Goal: Task Accomplishment & Management: Use online tool/utility

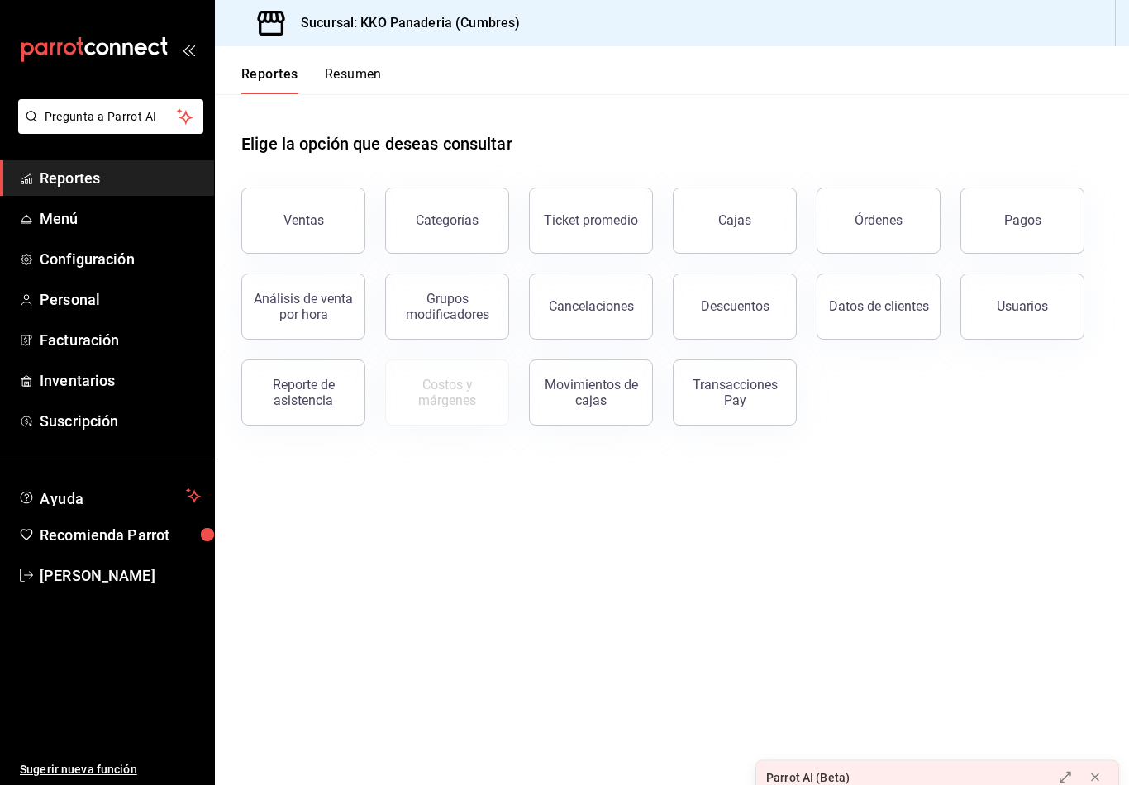
click at [330, 85] on button "Resumen" at bounding box center [353, 80] width 57 height 28
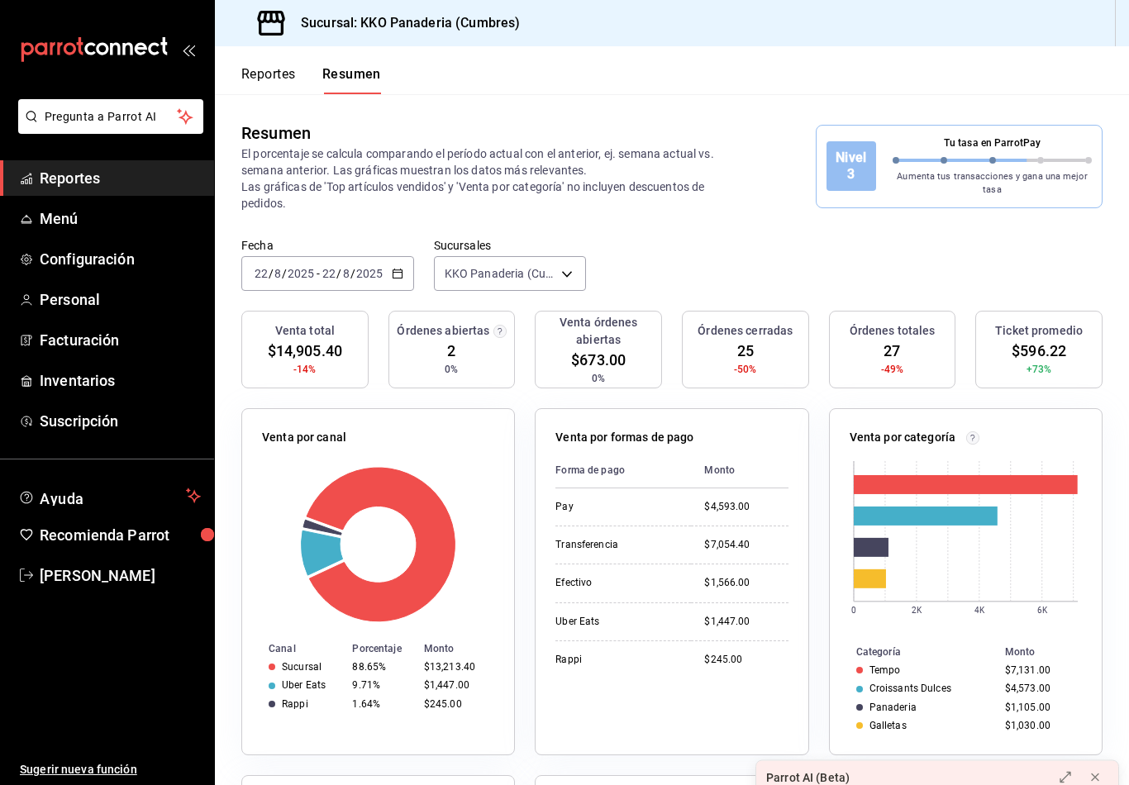
click at [255, 72] on button "Reportes" at bounding box center [268, 80] width 55 height 28
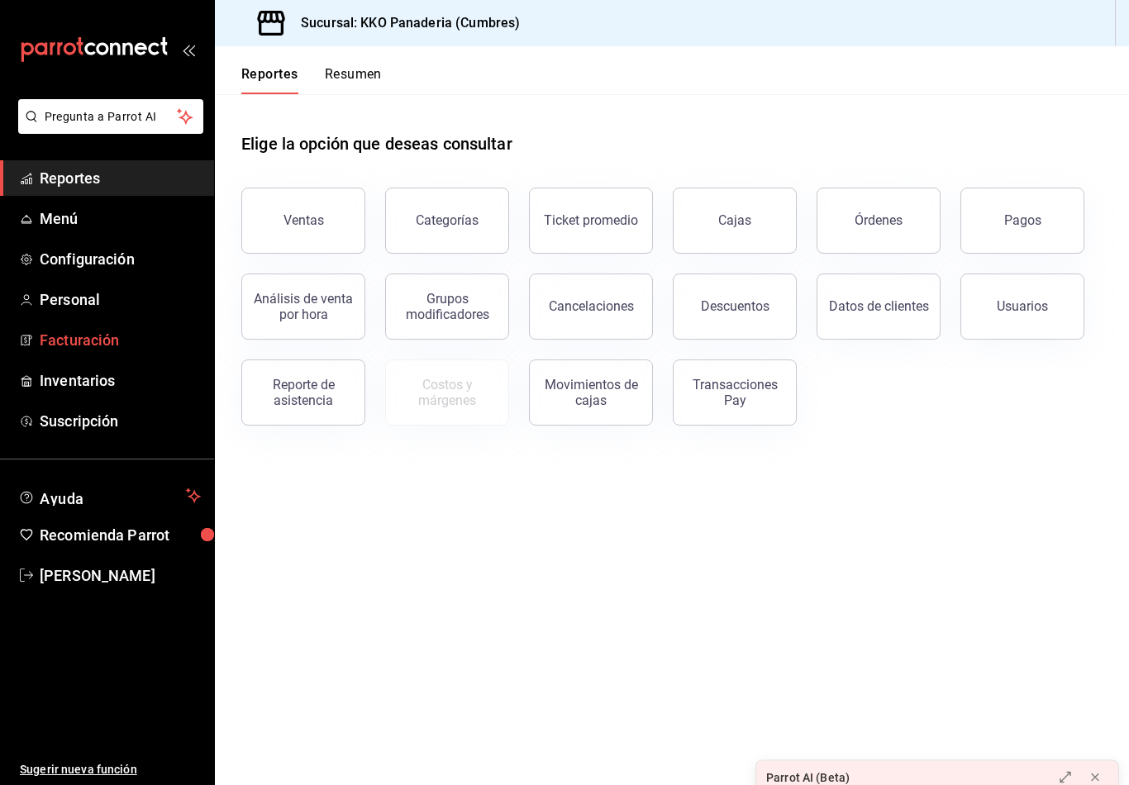
click at [29, 335] on icon "mailbox folders" at bounding box center [24, 340] width 7 height 10
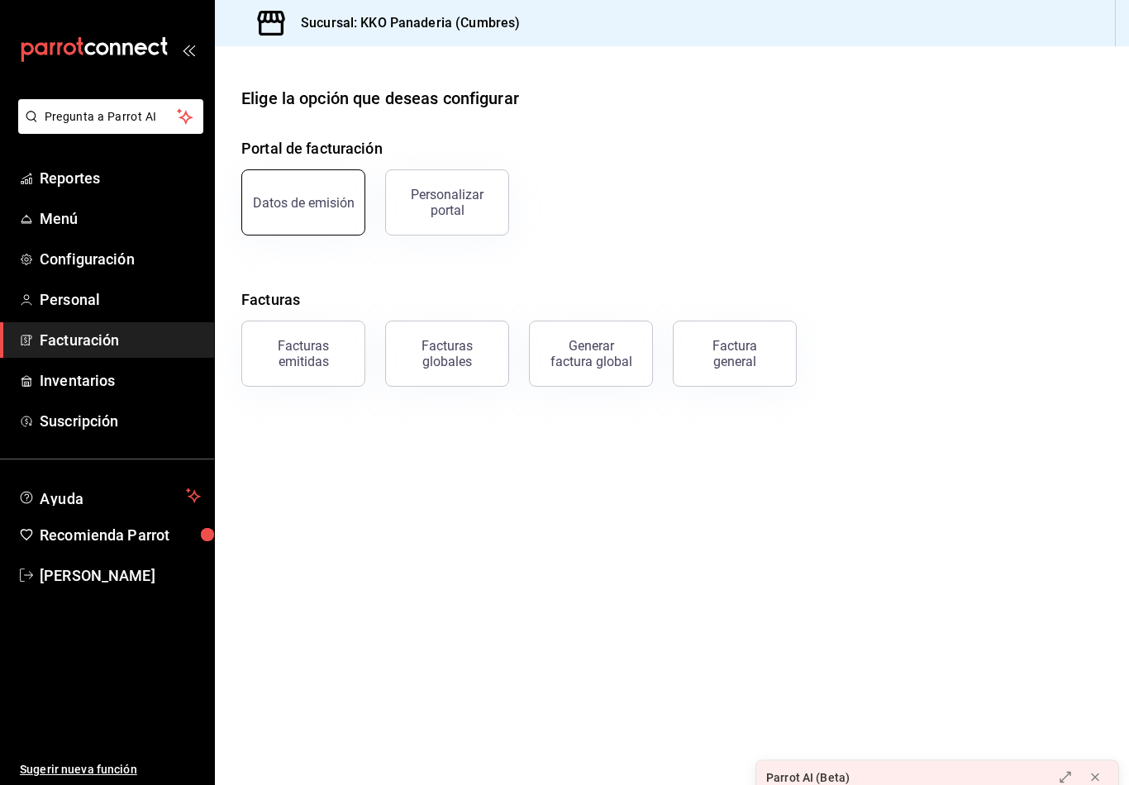
click at [307, 221] on button "Datos de emisión" at bounding box center [303, 202] width 124 height 66
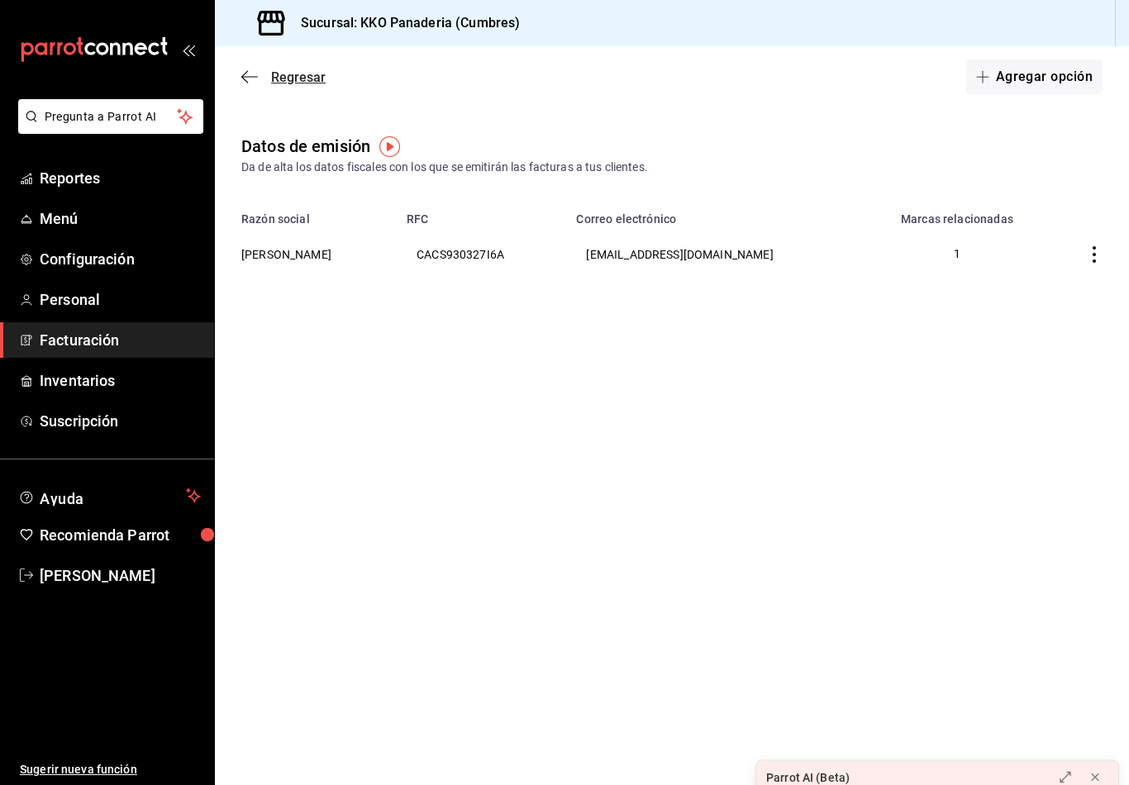
click at [243, 74] on icon "button" at bounding box center [249, 76] width 17 height 15
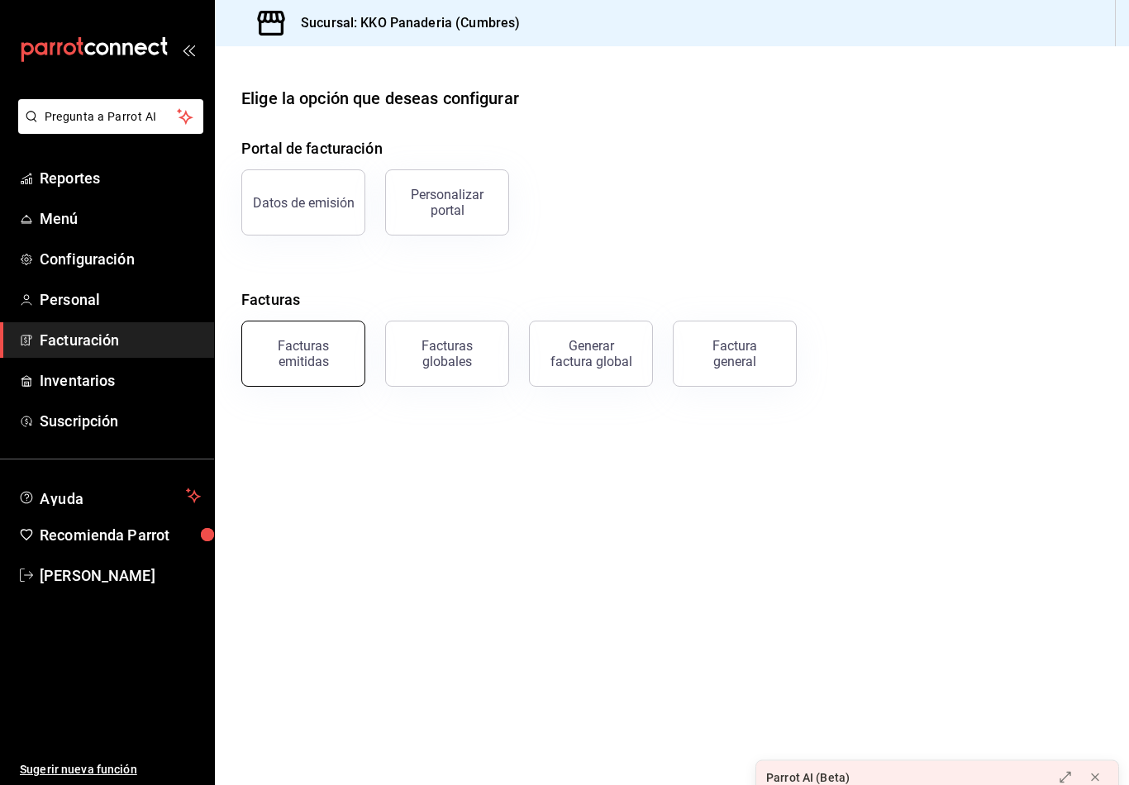
click at [281, 365] on div "Facturas emitidas" at bounding box center [303, 353] width 102 height 31
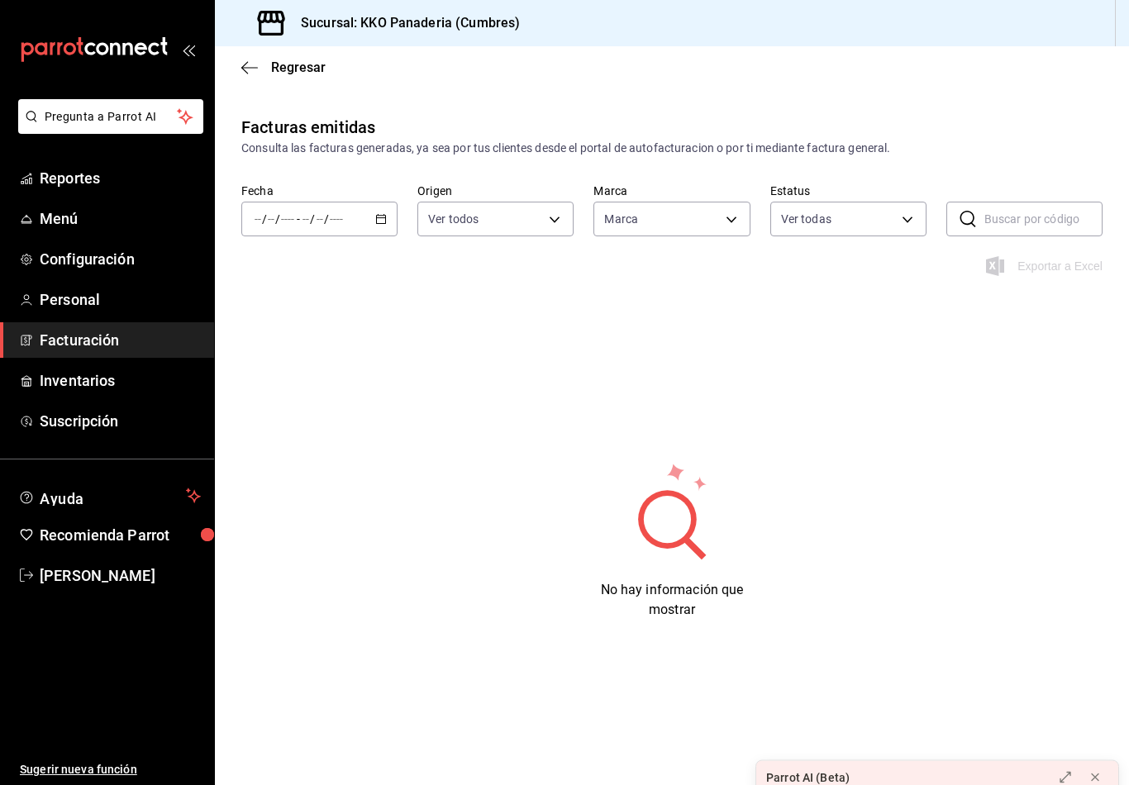
type input "b487ec32-607e-470c-a91c-86d1a390b7a2"
click at [279, 194] on label "Fecha" at bounding box center [319, 191] width 156 height 12
click at [274, 219] on input "number" at bounding box center [271, 218] width 8 height 13
click at [259, 277] on span "Hoy" at bounding box center [319, 268] width 128 height 17
